Goal: Information Seeking & Learning: Check status

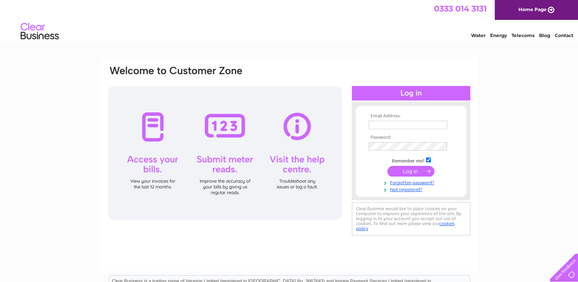
type input "[PERSON_NAME][EMAIL_ADDRESS][PERSON_NAME][DOMAIN_NAME]"
click at [412, 171] on input "submit" at bounding box center [410, 171] width 47 height 11
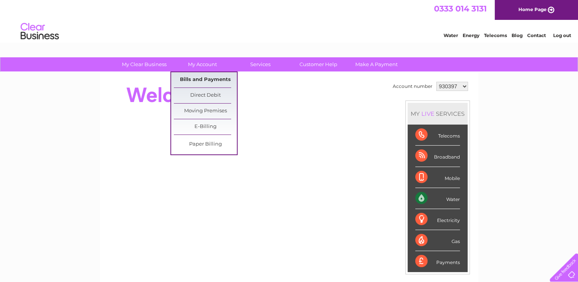
click at [214, 74] on link "Bills and Payments" at bounding box center [205, 79] width 63 height 15
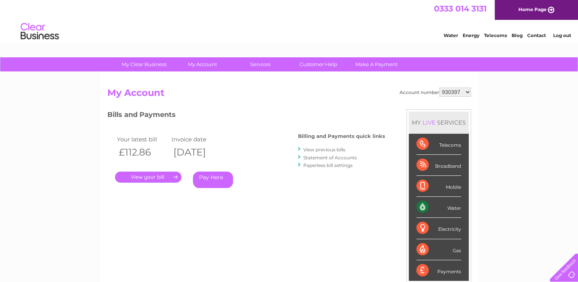
click at [142, 176] on link "." at bounding box center [148, 176] width 66 height 11
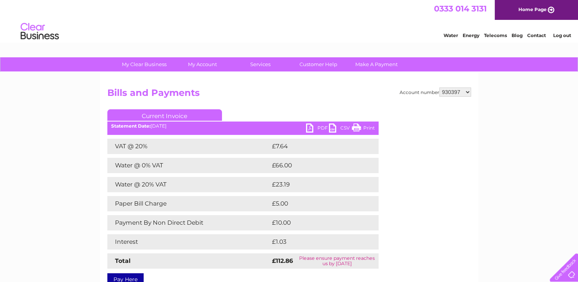
click at [321, 128] on link "PDF" at bounding box center [317, 128] width 23 height 11
click at [381, 88] on h2 "Bills and Payments" at bounding box center [288, 94] width 363 height 15
click at [464, 94] on select "930397 930399 930401 930403 946870 946876 946879 946938 946953 958512 964287 96…" at bounding box center [455, 91] width 32 height 9
select select "930399"
click at [440, 87] on select "930397 930399 930401 930403 946870 946876 946879 946938 946953 958512 964287 96…" at bounding box center [455, 91] width 32 height 9
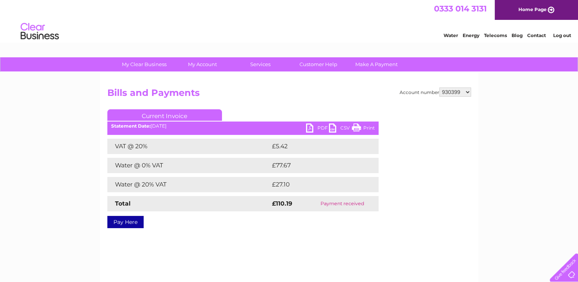
click at [461, 91] on select "930397 930399 930401 930403 946870 946876 946879 946938 946953 958512 964287 96…" at bounding box center [455, 91] width 32 height 9
select select "930401"
click at [440, 87] on select "930397 930399 930401 930403 946870 946876 946879 946938 946953 958512 964287 96…" at bounding box center [455, 91] width 32 height 9
click at [465, 92] on select "930397 930399 930401 930403 946870 946876 946879 946938 946953 958512 964287 96…" at bounding box center [455, 91] width 32 height 9
select select "930403"
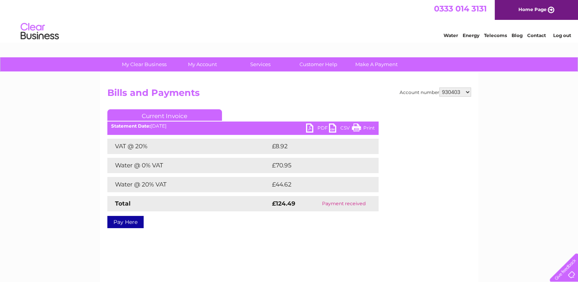
click at [440, 87] on select "930397 930399 930401 930403 946870 946876 946879 946938 946953 958512 964287 96…" at bounding box center [455, 91] width 32 height 9
click at [467, 93] on select "930397 930399 930401 930403 946870 946876 946879 946938 946953 958512 964287 96…" at bounding box center [455, 91] width 32 height 9
select select "946870"
click at [440, 87] on select "930397 930399 930401 930403 946870 946876 946879 946938 946953 958512 964287 96…" at bounding box center [455, 91] width 32 height 9
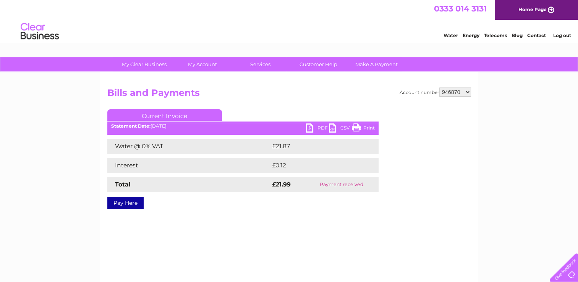
click at [467, 91] on select "930397 930399 930401 930403 946870 946876 946879 946938 946953 958512 964287 96…" at bounding box center [455, 91] width 32 height 9
select select "946876"
click at [440, 87] on select "930397 930399 930401 930403 946870 946876 946879 946938 946953 958512 964287 96…" at bounding box center [455, 91] width 32 height 9
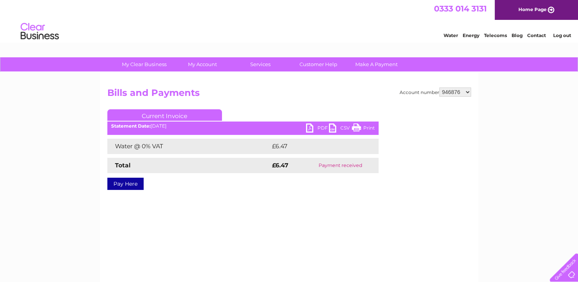
click at [457, 89] on select "930397 930399 930401 930403 946870 946876 946879 946938 946953 958512 964287 96…" at bounding box center [455, 91] width 32 height 9
select select "946879"
click at [440, 87] on select "930397 930399 930401 930403 946870 946876 946879 946938 946953 958512 964287 96…" at bounding box center [455, 91] width 32 height 9
click at [454, 89] on select "930397 930399 930401 930403 946870 946876 946879 946938 946953 958512 964287 96…" at bounding box center [455, 91] width 32 height 9
select select "946938"
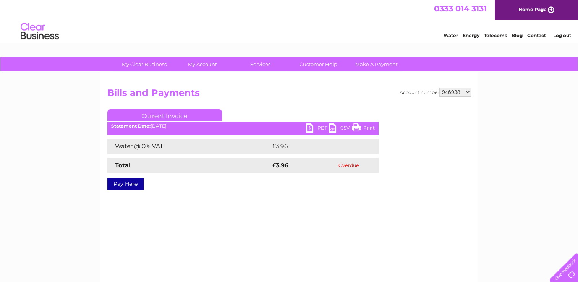
click at [440, 87] on select "930397 930399 930401 930403 946870 946876 946879 946938 946953 958512 964287 96…" at bounding box center [455, 91] width 32 height 9
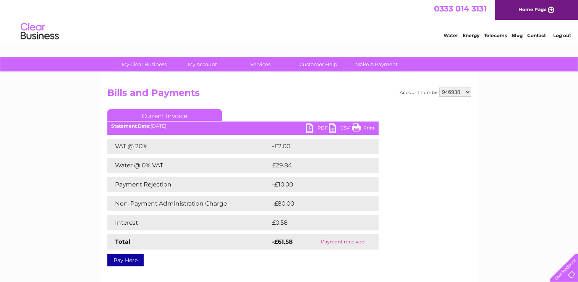
click at [467, 94] on select "930397 930399 930401 930403 946870 946876 946879 946938 946953 958512 964287 96…" at bounding box center [455, 91] width 32 height 9
select select "946953"
click at [440, 87] on select "930397 930399 930401 930403 946870 946876 946879 946938 946953 958512 964287 96…" at bounding box center [455, 91] width 32 height 9
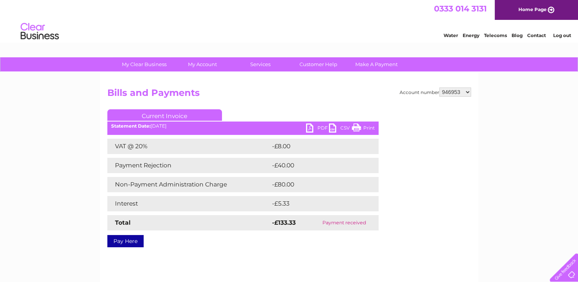
click at [462, 90] on select "930397 930399 930401 930403 946870 946876 946879 946938 946953 958512 964287 96…" at bounding box center [455, 91] width 32 height 9
select select "958512"
click at [440, 87] on select "930397 930399 930401 930403 946870 946876 946879 946938 946953 958512 964287 96…" at bounding box center [455, 91] width 32 height 9
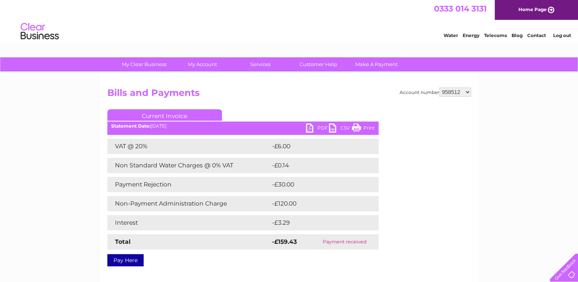
click at [466, 94] on select "930397 930399 930401 930403 946870 946876 946879 946938 946953 958512 964287 96…" at bounding box center [455, 91] width 32 height 9
select select "964287"
click at [440, 87] on select "930397 930399 930401 930403 946870 946876 946879 946938 946953 958512 964287 96…" at bounding box center [455, 91] width 32 height 9
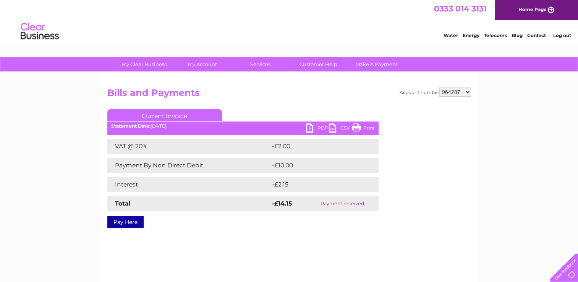
click at [462, 94] on select "930397 930399 930401 930403 946870 946876 946879 946938 946953 958512 964287 96…" at bounding box center [455, 91] width 32 height 9
select select "965293"
click at [440, 87] on select "930397 930399 930401 930403 946870 946876 946879 946938 946953 958512 964287 96…" at bounding box center [455, 91] width 32 height 9
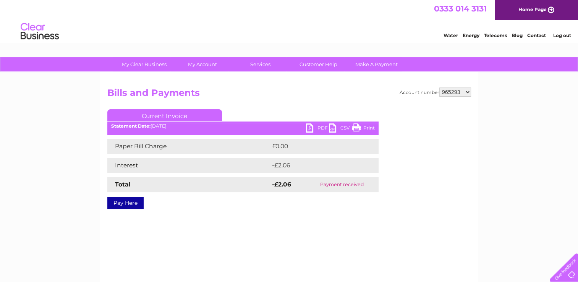
click at [464, 94] on select "930397 930399 930401 930403 946870 946876 946879 946938 946953 958512 964287 96…" at bounding box center [455, 91] width 32 height 9
select select "966350"
click at [440, 87] on select "930397 930399 930401 930403 946870 946876 946879 946938 946953 958512 964287 96…" at bounding box center [455, 91] width 32 height 9
click at [457, 91] on select "930397 930399 930401 930403 946870 946876 946879 946938 946953 958512 964287 96…" at bounding box center [455, 91] width 32 height 9
select select "981771"
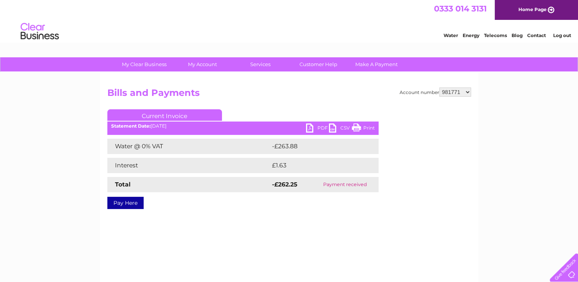
click at [440, 87] on select "930397 930399 930401 930403 946870 946876 946879 946938 946953 958512 964287 96…" at bounding box center [455, 91] width 32 height 9
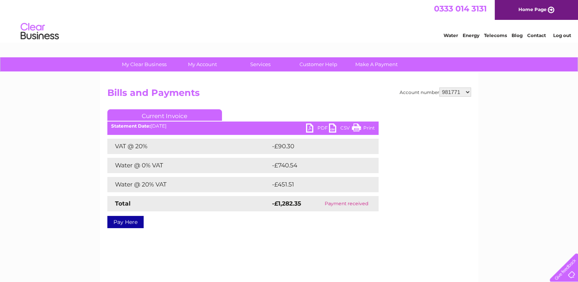
click at [468, 89] on select "930397 930399 930401 930403 946870 946876 946879 946938 946953 958512 964287 96…" at bounding box center [455, 91] width 32 height 9
select select "999741"
click at [440, 87] on select "930397 930399 930401 930403 946870 946876 946879 946938 946953 958512 964287 96…" at bounding box center [455, 91] width 32 height 9
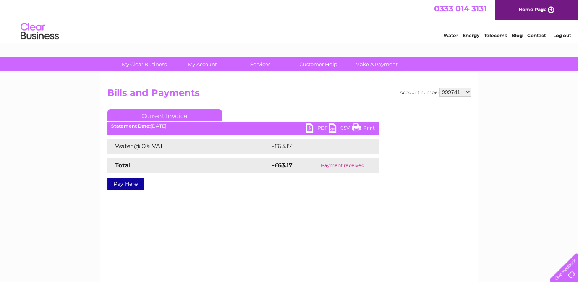
click at [456, 93] on select "930397 930399 930401 930403 946870 946876 946879 946938 946953 958512 964287 96…" at bounding box center [455, 91] width 32 height 9
select select "1111840"
click at [440, 87] on select "930397 930399 930401 930403 946870 946876 946879 946938 946953 958512 964287 96…" at bounding box center [455, 91] width 32 height 9
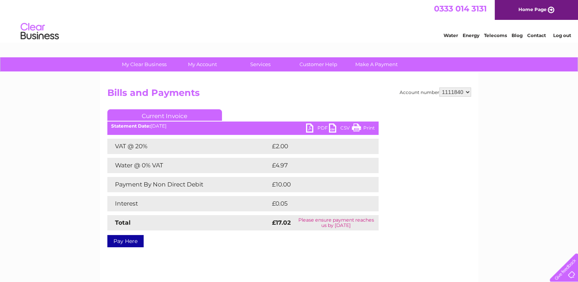
click at [320, 126] on link "PDF" at bounding box center [317, 128] width 23 height 11
click at [329, 109] on div "Account number 930397 930399 930401 930403 946870 946876 946879 946938 946953 9…" at bounding box center [288, 165] width 363 height 157
click at [318, 129] on link "PDF" at bounding box center [317, 128] width 23 height 11
click at [378, 92] on h2 "Bills and Payments" at bounding box center [288, 94] width 363 height 15
click at [461, 92] on select "930397 930399 930401 930403 946870 946876 946879 946938 946953 958512 964287 96…" at bounding box center [455, 91] width 32 height 9
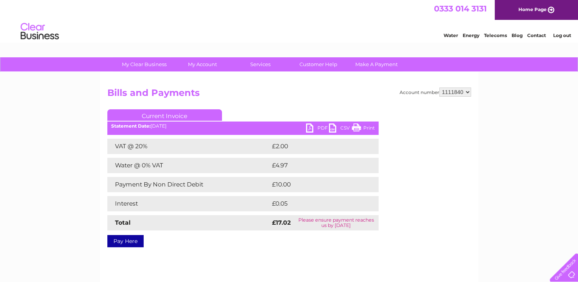
select select "1111842"
click at [440, 87] on select "930397 930399 930401 930403 946870 946876 946879 946938 946953 958512 964287 96…" at bounding box center [455, 91] width 32 height 9
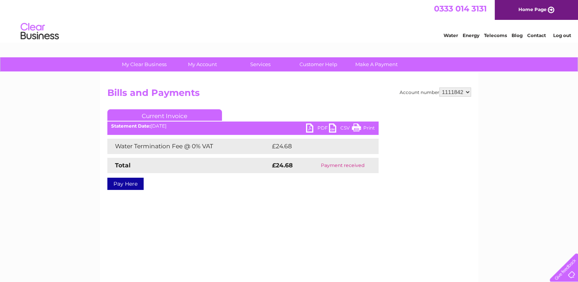
click at [467, 95] on select "930397 930399 930401 930403 946870 946876 946879 946938 946953 958512 964287 96…" at bounding box center [455, 91] width 32 height 9
select select "1111843"
click at [440, 87] on select "930397 930399 930401 930403 946870 946876 946879 946938 946953 958512 964287 96…" at bounding box center [455, 91] width 32 height 9
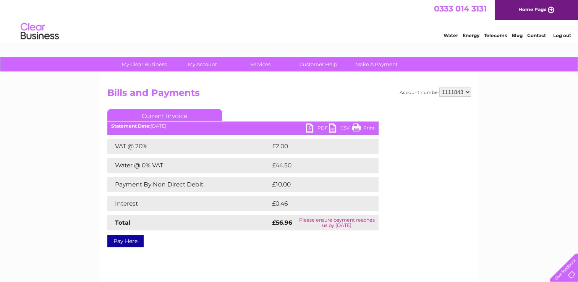
click at [320, 126] on link "PDF" at bounding box center [317, 128] width 23 height 11
click at [348, 91] on h2 "Bills and Payments" at bounding box center [288, 94] width 363 height 15
click at [461, 94] on select "930397 930399 930401 930403 946870 946876 946879 946938 946953 958512 964287 96…" at bounding box center [455, 91] width 32 height 9
select select "1111846"
click at [440, 87] on select "930397 930399 930401 930403 946870 946876 946879 946938 946953 958512 964287 96…" at bounding box center [455, 91] width 32 height 9
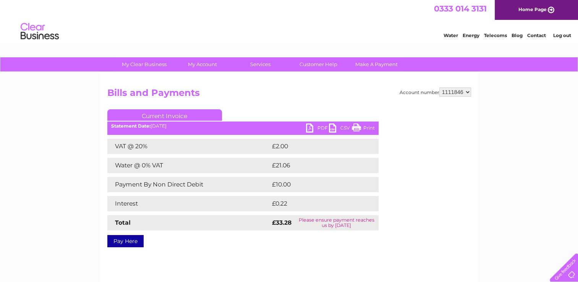
click at [322, 128] on link "PDF" at bounding box center [317, 128] width 23 height 11
click at [381, 92] on h2 "Bills and Payments" at bounding box center [288, 94] width 363 height 15
click at [468, 93] on select "930397 930399 930401 930403 946870 946876 946879 946938 946953 958512 964287 96…" at bounding box center [455, 91] width 32 height 9
select select "1111847"
click at [440, 87] on select "930397 930399 930401 930403 946870 946876 946879 946938 946953 958512 964287 96…" at bounding box center [455, 91] width 32 height 9
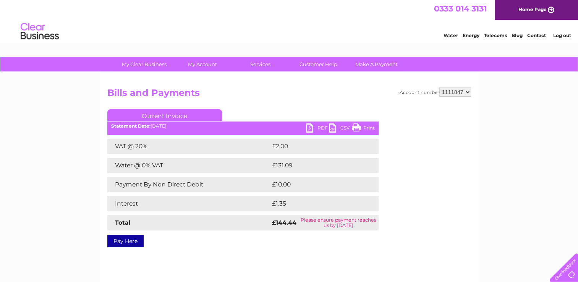
click at [318, 126] on link "PDF" at bounding box center [317, 128] width 23 height 11
click at [363, 44] on div "Water Energy Telecoms Blog Contact Log out" at bounding box center [289, 32] width 578 height 25
click at [461, 95] on select "930397 930399 930401 930403 946870 946876 946879 946938 946953 958512 964287 96…" at bounding box center [455, 91] width 32 height 9
select select "1111850"
click at [440, 87] on select "930397 930399 930401 930403 946870 946876 946879 946938 946953 958512 964287 96…" at bounding box center [455, 91] width 32 height 9
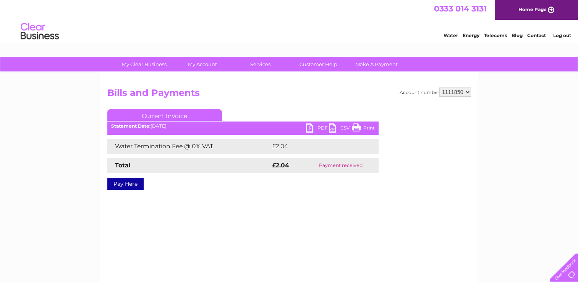
click at [466, 93] on select "930397 930399 930401 930403 946870 946876 946879 946938 946953 958512 964287 96…" at bounding box center [455, 91] width 32 height 9
select select "1111851"
click at [440, 87] on select "930397 930399 930401 930403 946870 946876 946879 946938 946953 958512 964287 96…" at bounding box center [455, 91] width 32 height 9
click at [469, 93] on select "930397 930399 930401 930403 946870 946876 946879 946938 946953 958512 964287 96…" at bounding box center [455, 91] width 32 height 9
select select "1111852"
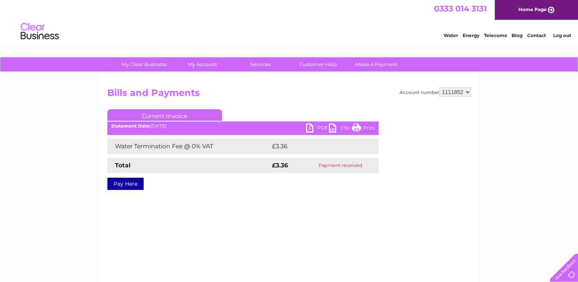
click at [440, 87] on select "930397 930399 930401 930403 946870 946876 946879 946938 946953 958512 964287 96…" at bounding box center [455, 91] width 32 height 9
click at [471, 91] on div "Account number 930397 930399 930401 930403 946870 946876 946879 946938 946953 9…" at bounding box center [289, 179] width 378 height 214
click at [470, 91] on select "930397 930399 930401 930403 946870 946876 946879 946938 946953 958512 964287 96…" at bounding box center [455, 91] width 32 height 9
select select "1111855"
click at [440, 87] on select "930397 930399 930401 930403 946870 946876 946879 946938 946953 958512 964287 96…" at bounding box center [455, 91] width 32 height 9
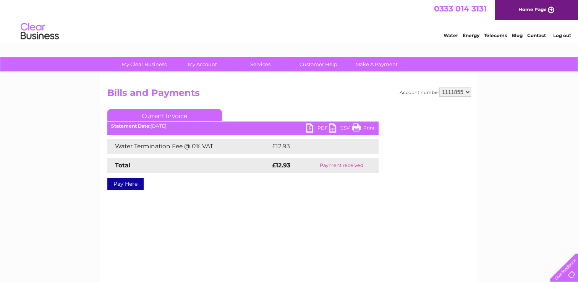
click at [469, 91] on select "930397 930399 930401 930403 946870 946876 946879 946938 946953 958512 964287 96…" at bounding box center [455, 91] width 32 height 9
select select "1111857"
click at [440, 87] on select "930397 930399 930401 930403 946870 946876 946879 946938 946953 958512 964287 96…" at bounding box center [455, 91] width 32 height 9
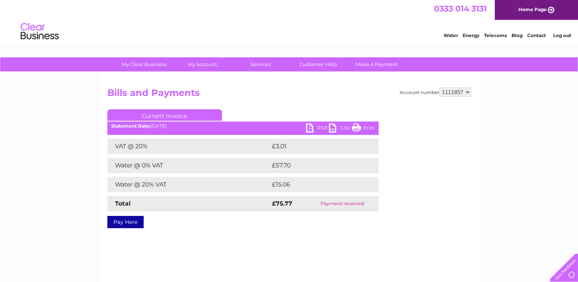
click at [464, 94] on select "930397 930399 930401 930403 946870 946876 946879 946938 946953 958512 964287 96…" at bounding box center [455, 91] width 32 height 9
select select "1111859"
click at [440, 87] on select "930397 930399 930401 930403 946870 946876 946879 946938 946953 958512 964287 96…" at bounding box center [455, 91] width 32 height 9
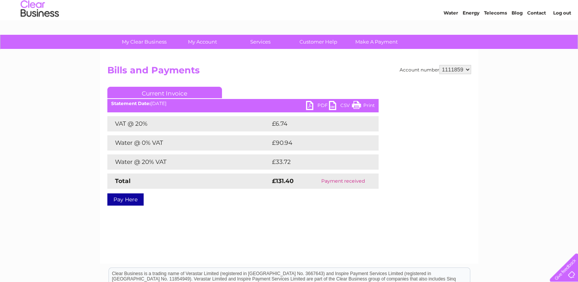
scroll to position [24, 0]
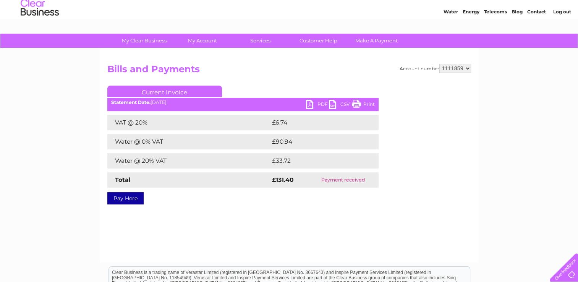
click at [468, 68] on select "930397 930399 930401 930403 946870 946876 946879 946938 946953 958512 964287 96…" at bounding box center [455, 68] width 32 height 9
